Goal: Task Accomplishment & Management: Use online tool/utility

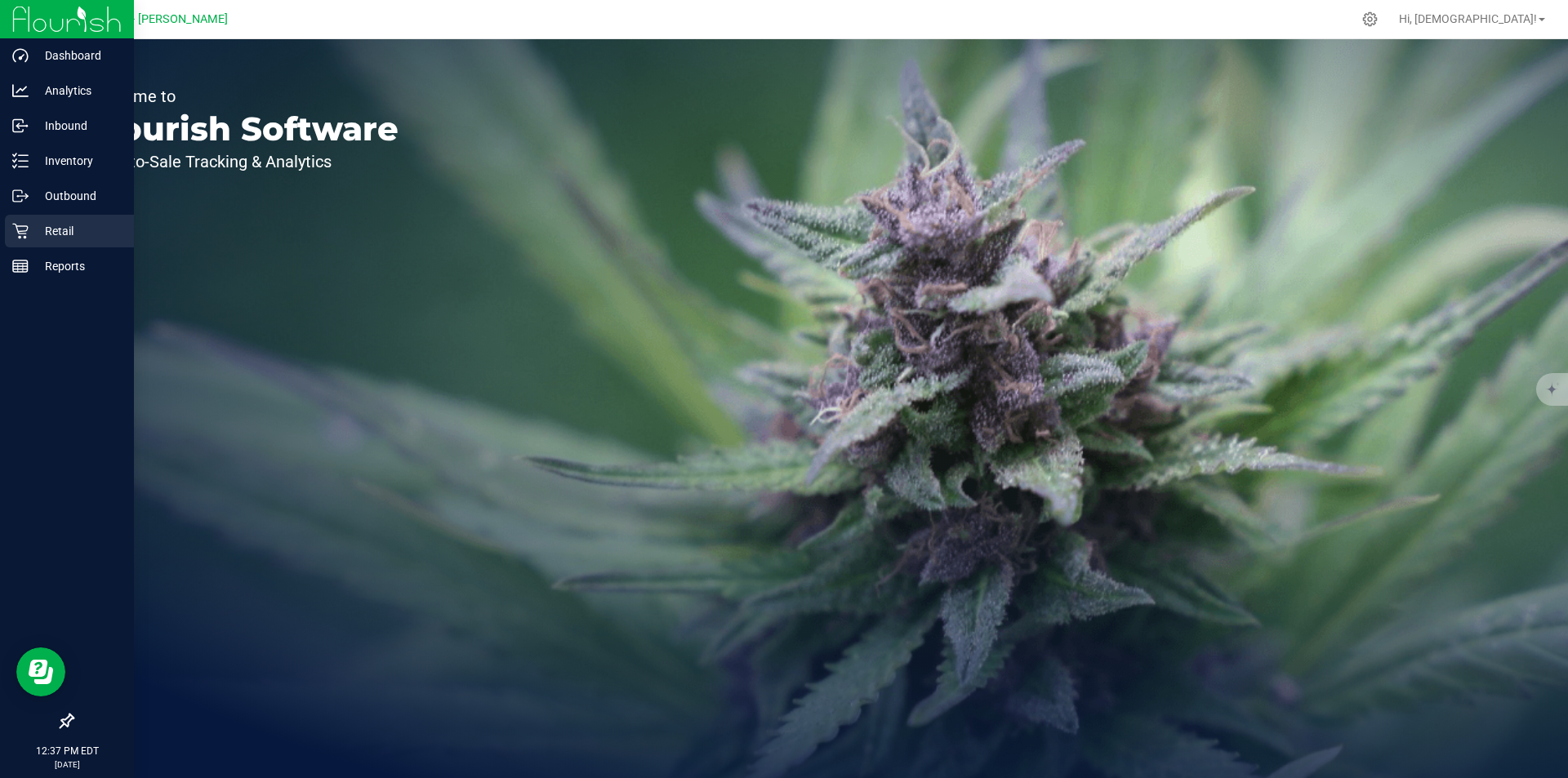
click at [75, 234] on p "Retail" at bounding box center [77, 231] width 98 height 20
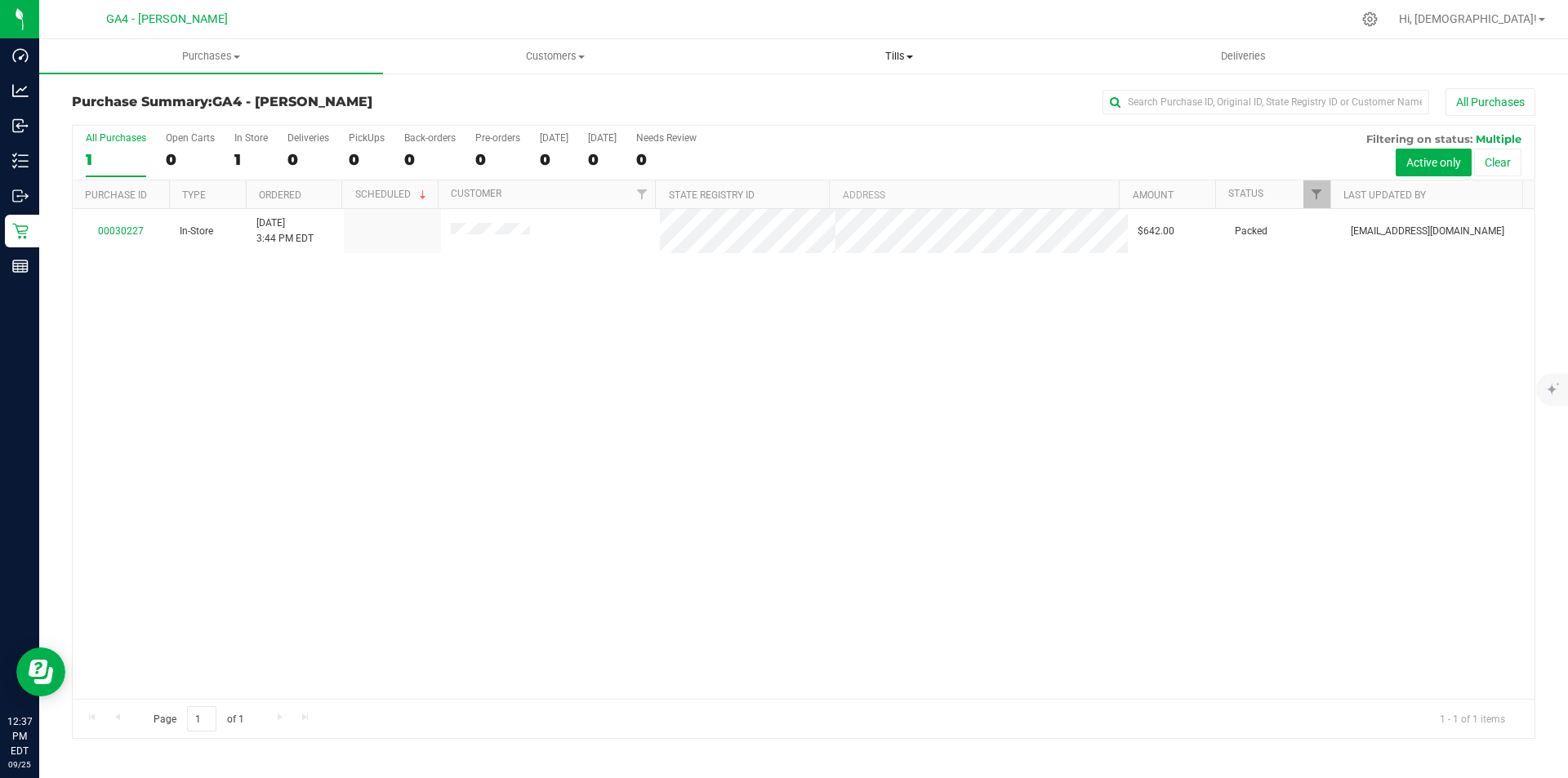
click at [899, 58] on span "Tills" at bounding box center [899, 57] width 342 height 14
click at [796, 94] on span "Manage tills" at bounding box center [782, 98] width 111 height 13
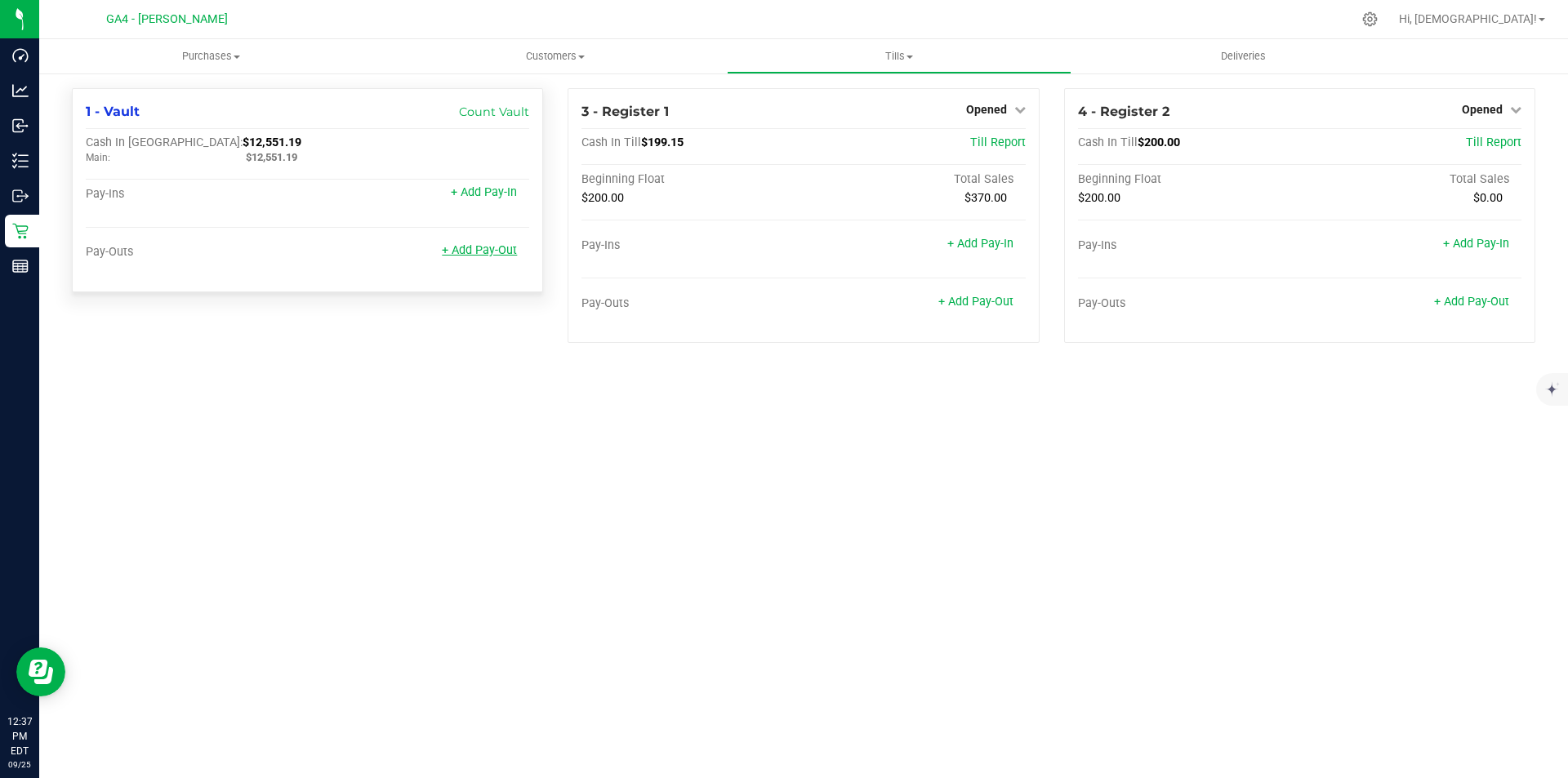
click at [477, 254] on link "+ Add Pay-Out" at bounding box center [480, 250] width 75 height 13
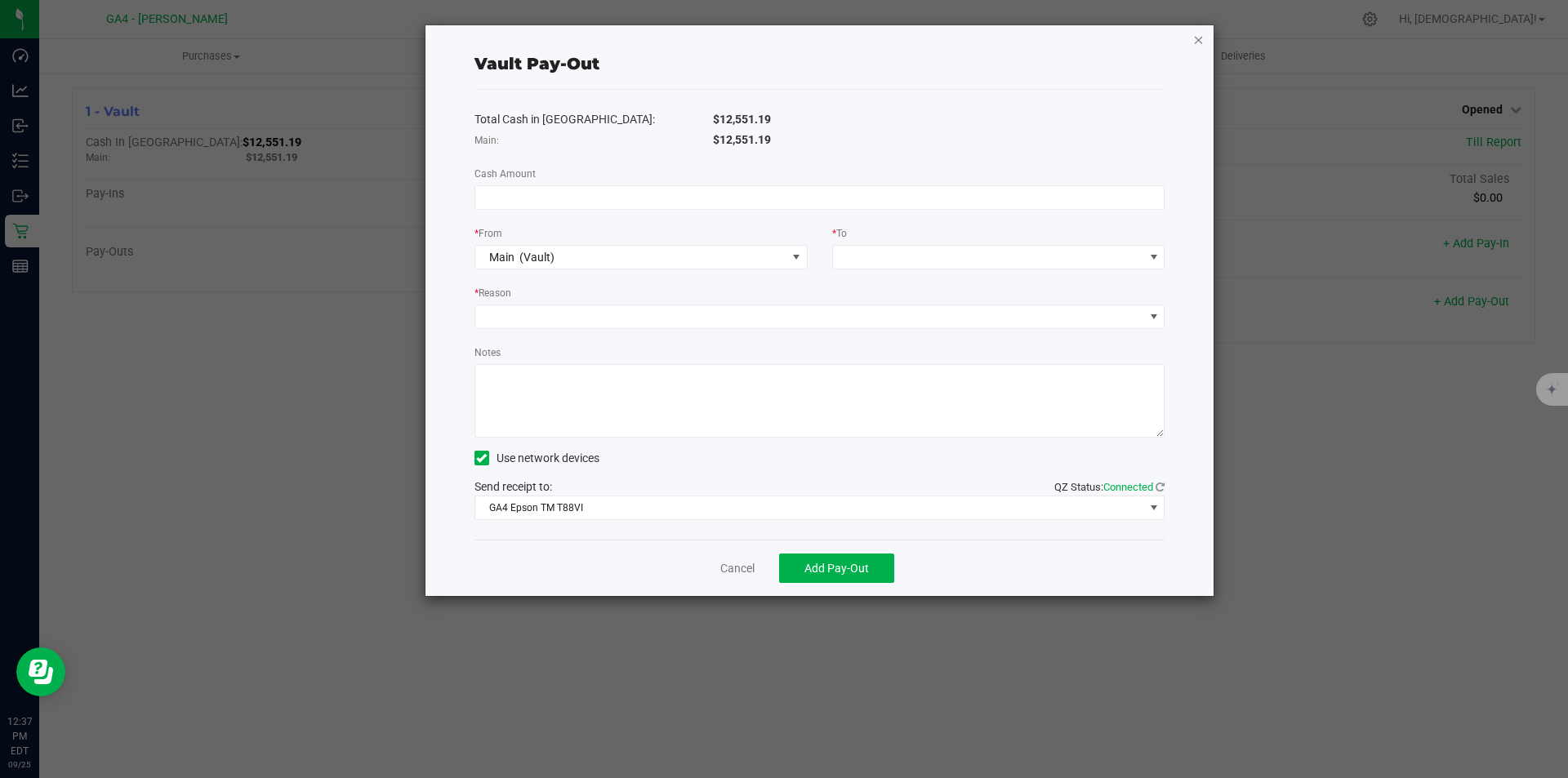
click at [1193, 39] on icon "button" at bounding box center [1199, 40] width 12 height 20
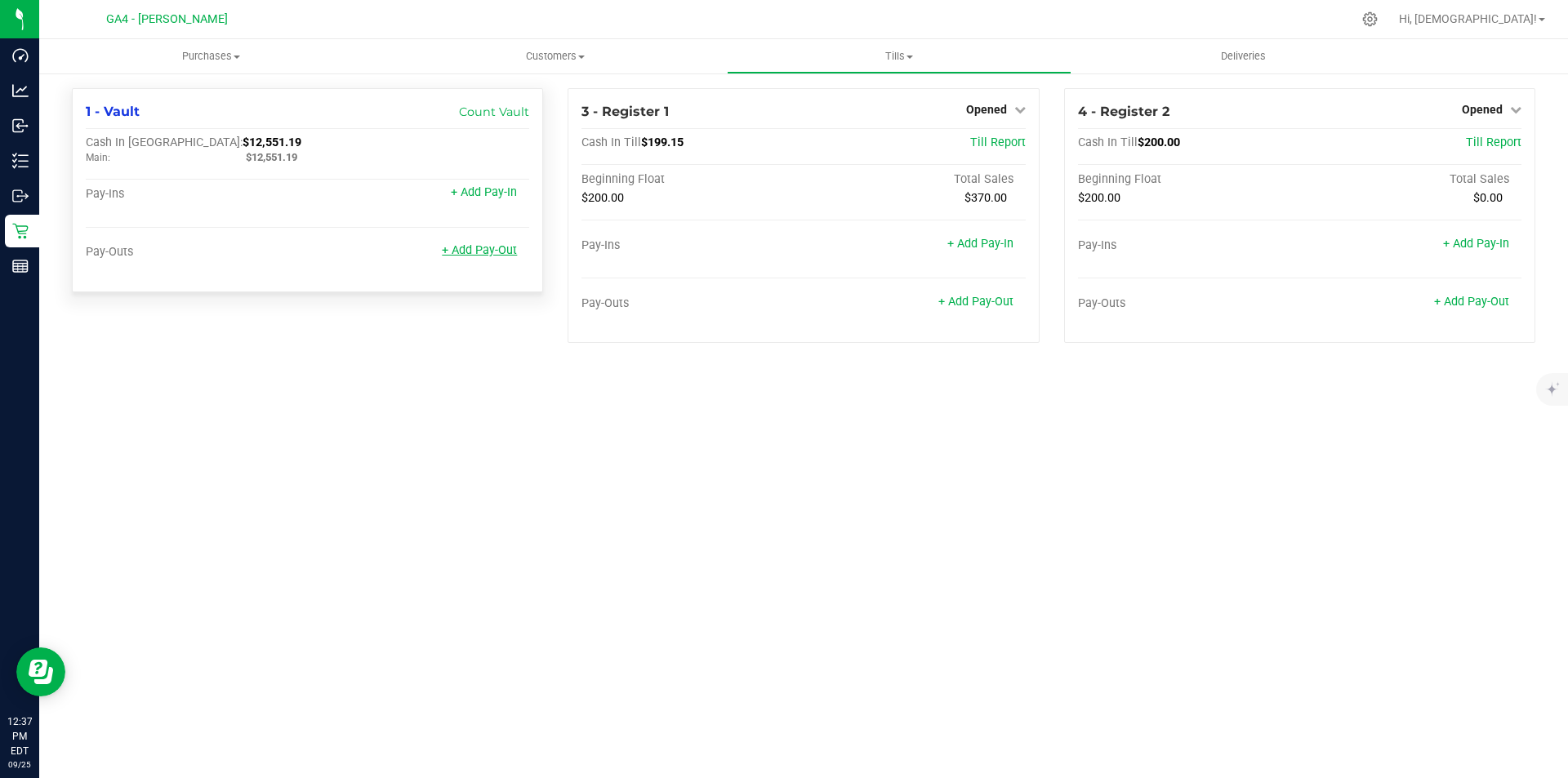
click at [486, 255] on link "+ Add Pay-Out" at bounding box center [480, 250] width 75 height 13
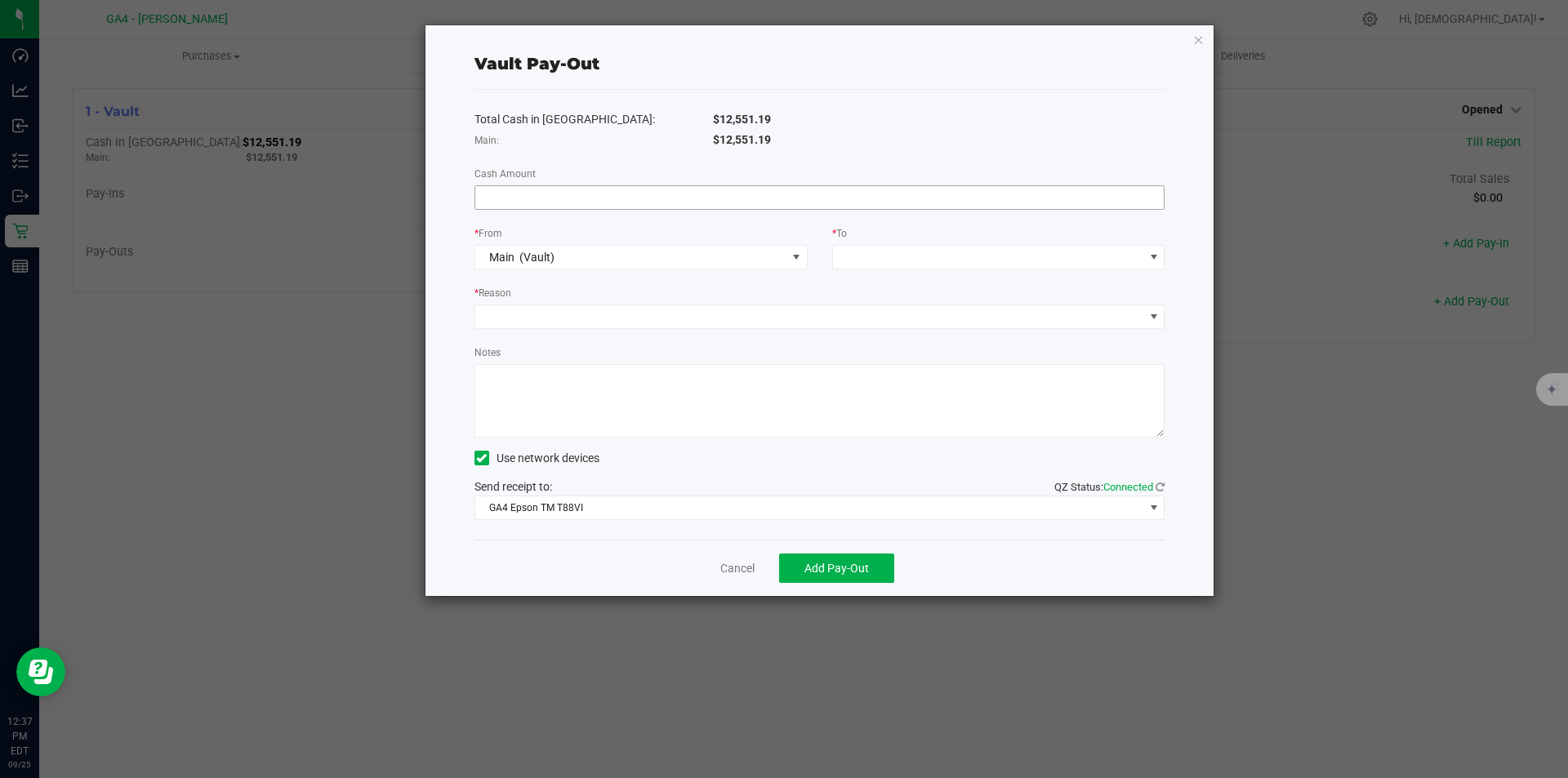
click at [583, 201] on input at bounding box center [819, 197] width 689 height 22
type input "$10,951.18"
click at [907, 264] on span at bounding box center [988, 257] width 311 height 22
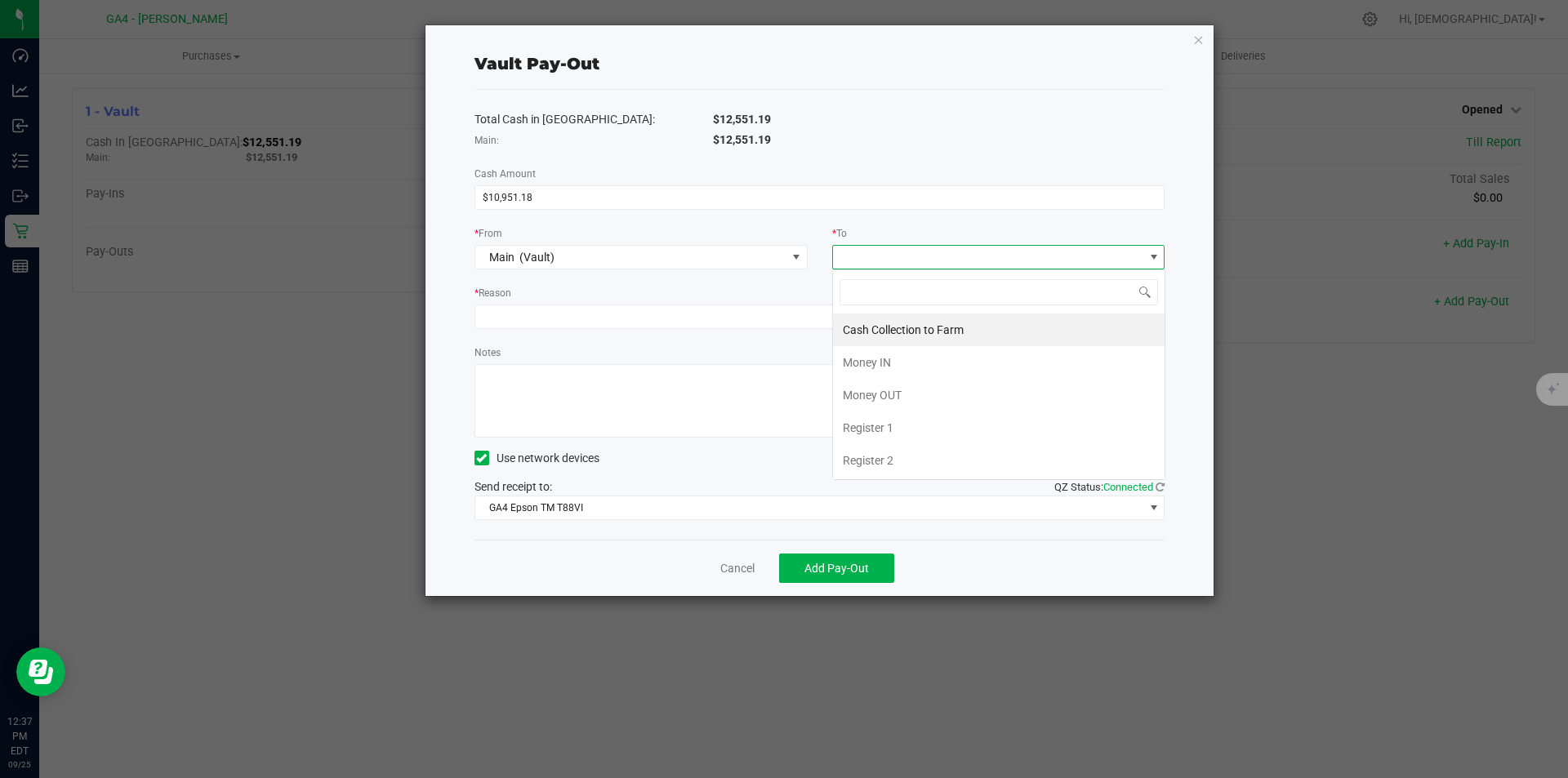
scroll to position [24, 333]
click at [894, 333] on span "Cash Collection to Farm" at bounding box center [903, 330] width 120 height 13
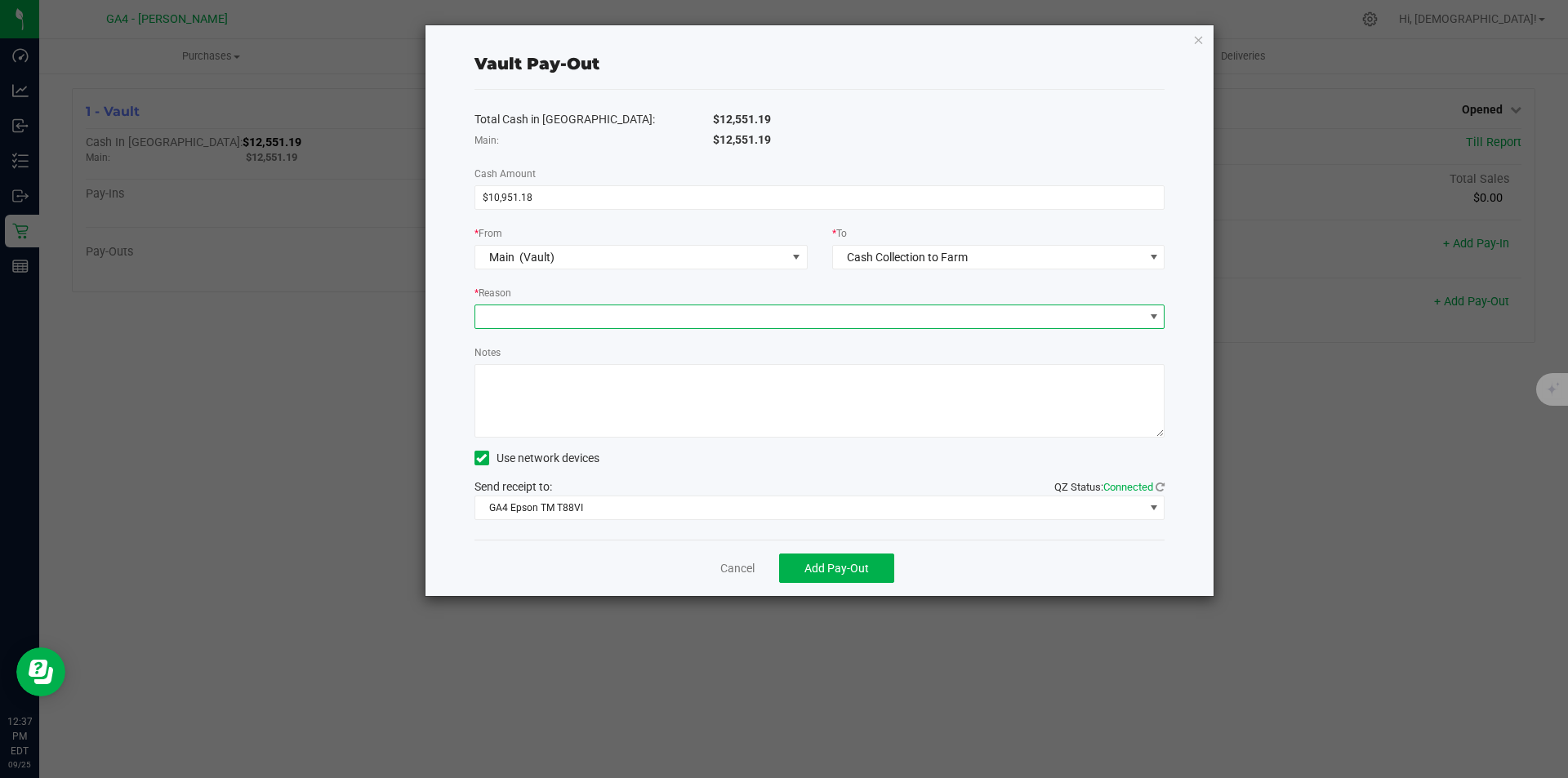
click at [721, 326] on span at bounding box center [810, 316] width 669 height 22
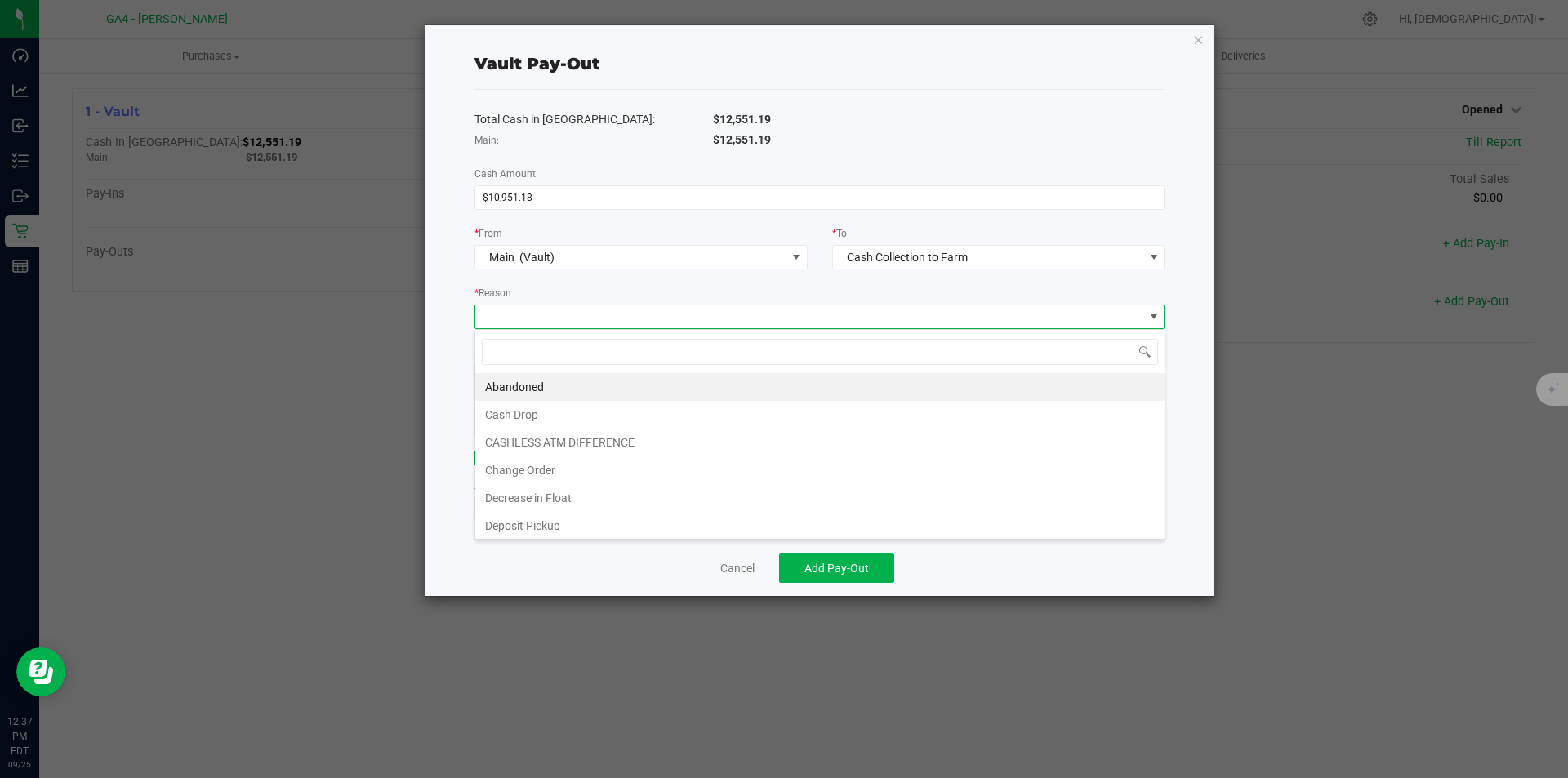
scroll to position [24, 690]
click at [565, 416] on li "Cash Drop" at bounding box center [819, 414] width 689 height 28
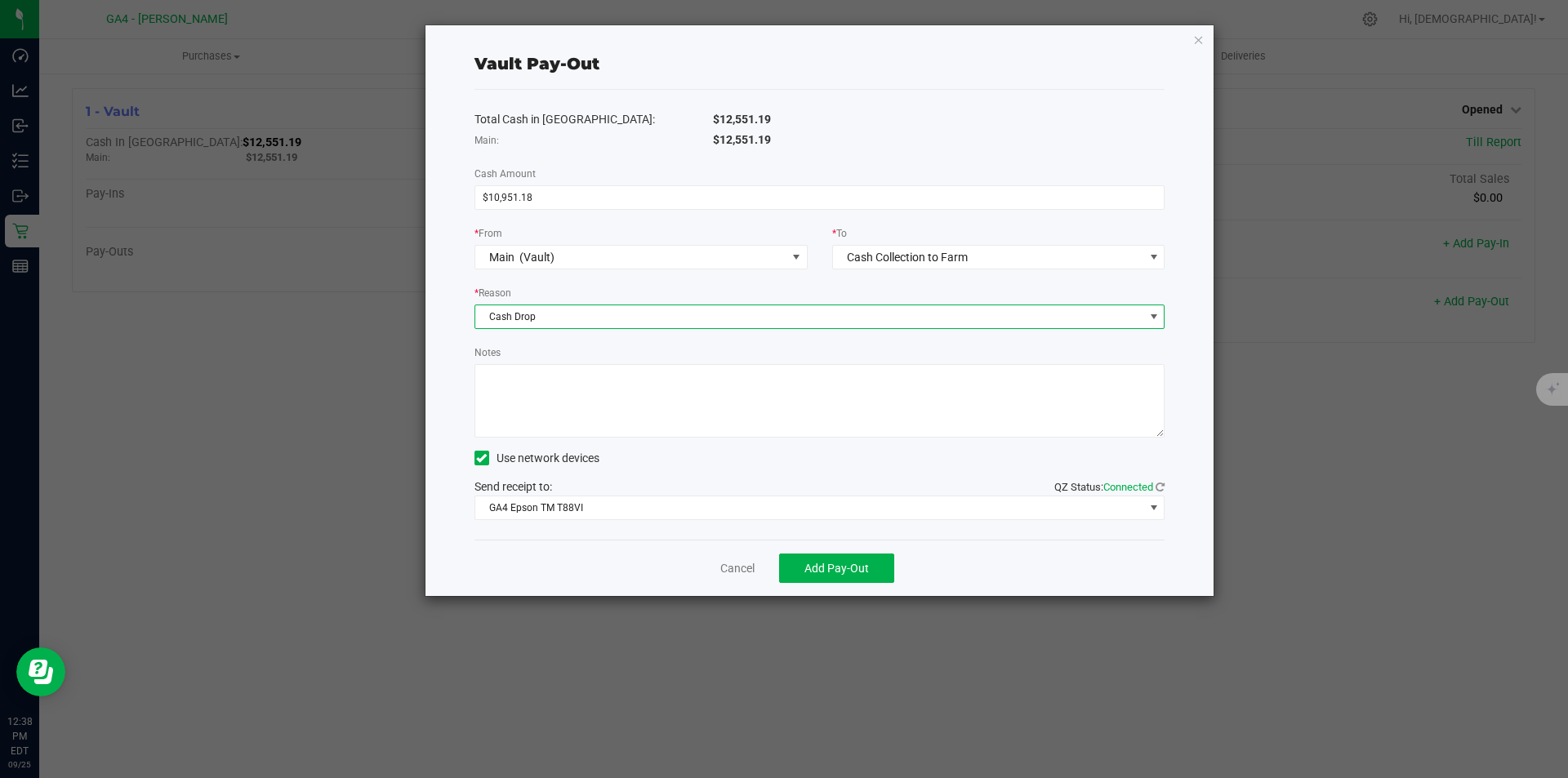
click at [483, 458] on icon at bounding box center [482, 458] width 11 height 0
click at [0, 0] on input "Use network devices" at bounding box center [0, 0] width 0 height 0
click at [842, 572] on span "Add Pay-Out" at bounding box center [837, 568] width 65 height 13
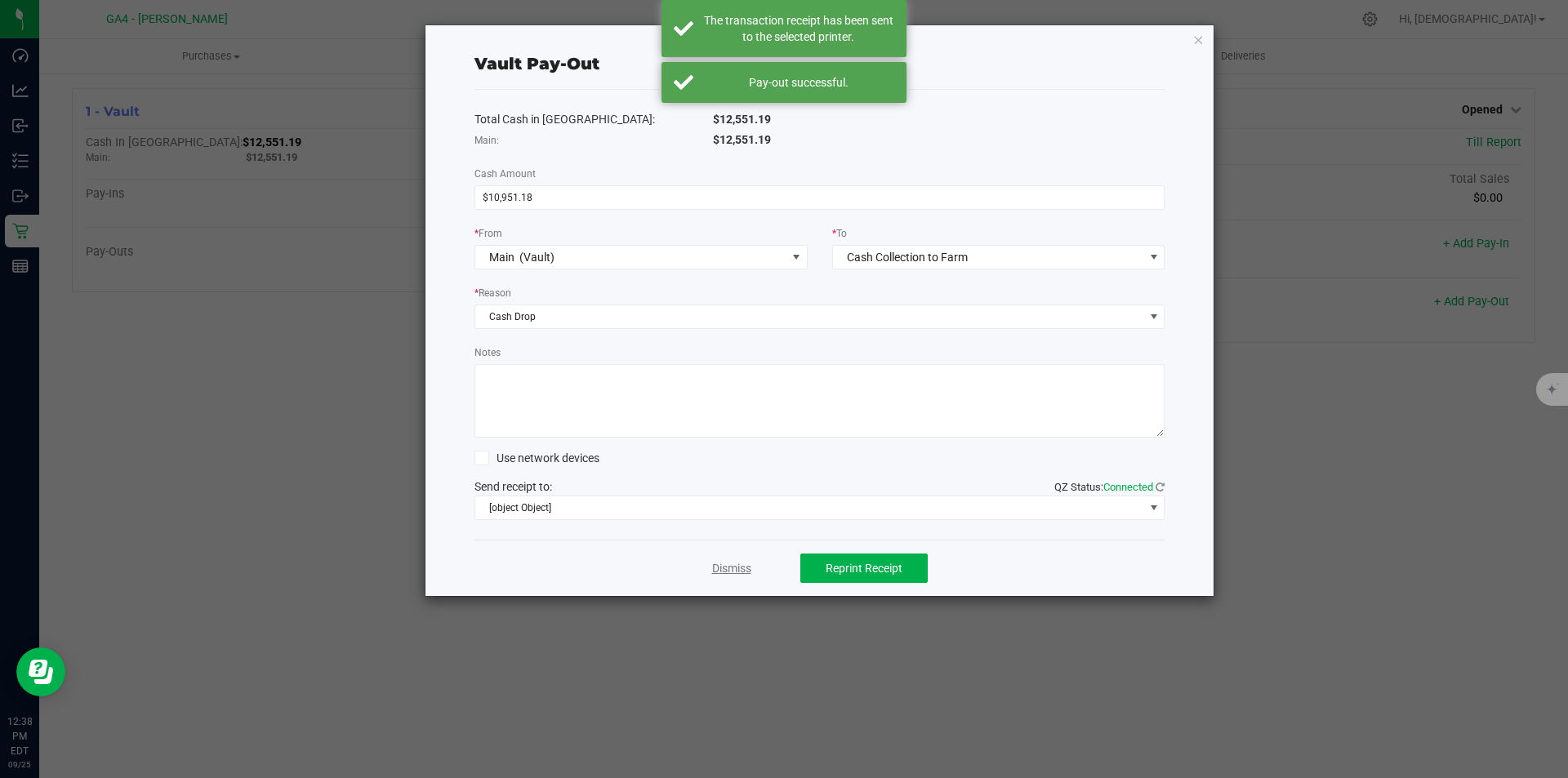
click at [730, 568] on link "Dismiss" at bounding box center [731, 568] width 40 height 17
